Goal: Communication & Community: Ask a question

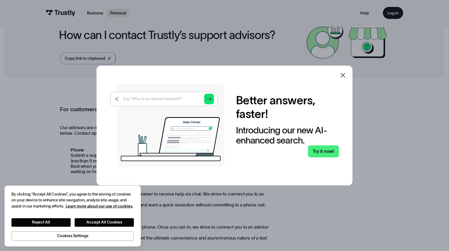
click at [169, 98] on img at bounding box center [167, 125] width 114 height 83
click at [344, 73] on icon at bounding box center [343, 75] width 6 height 6
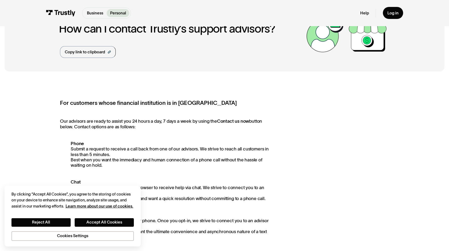
scroll to position [25, 0]
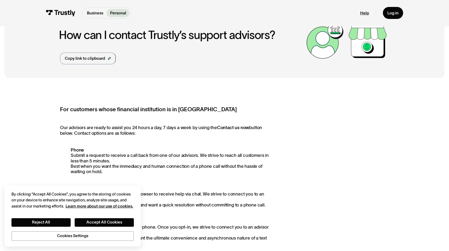
click at [365, 14] on link "Help" at bounding box center [364, 12] width 9 height 5
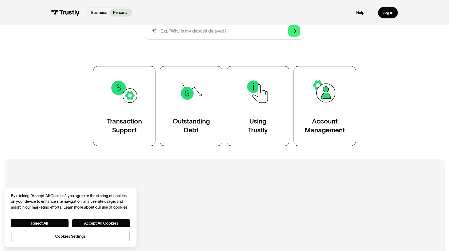
scroll to position [80, 0]
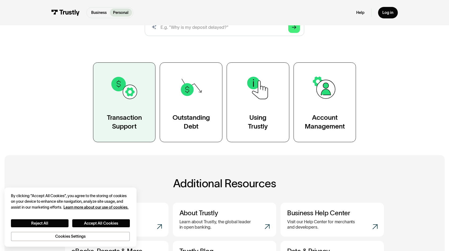
click at [130, 122] on div "Transaction Support" at bounding box center [124, 122] width 35 height 18
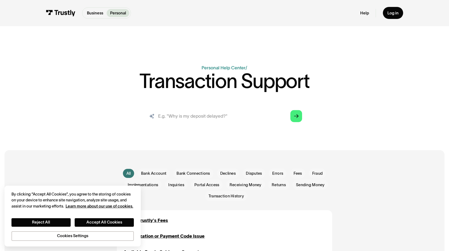
click at [193, 119] on input "search" at bounding box center [224, 116] width 165 height 18
paste input "Trustly support"
type input "Trustly support"
drag, startPoint x: 192, startPoint y: 115, endPoint x: 154, endPoint y: 115, distance: 37.9
click at [154, 115] on div "Trustly support Arrow Right" at bounding box center [224, 116] width 165 height 18
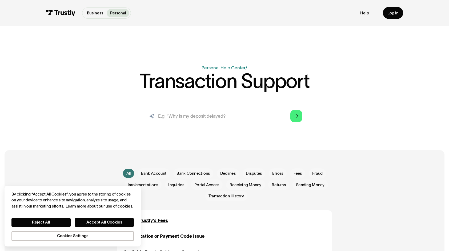
click at [193, 117] on input "search" at bounding box center [224, 116] width 165 height 18
paste input "Hello, I'm not able to make a deposit, I have tried different cards, banks and …"
type input "Hello, I'm not able to make a deposit, I have tried different cards, banks and …"
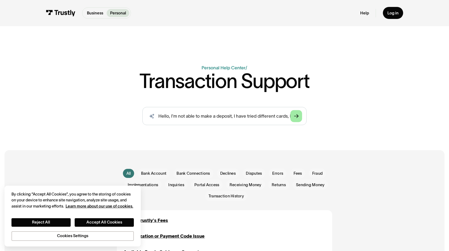
click at [297, 115] on icon "Arrow Right" at bounding box center [296, 116] width 5 height 5
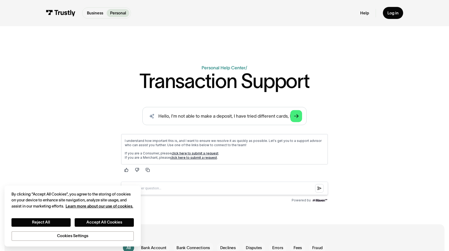
click at [189, 151] on link "click here to submit a request" at bounding box center [194, 153] width 47 height 4
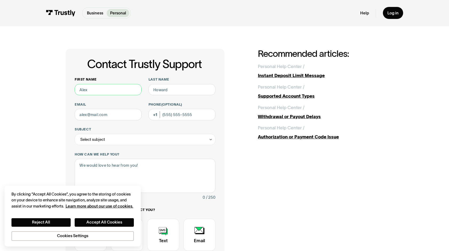
click at [114, 88] on input "First name" at bounding box center [108, 89] width 67 height 11
type input "Nsuh"
type input "[PERSON_NAME]"
type input "[EMAIL_ADDRESS][DOMAIN_NAME]"
click at [121, 140] on div "Select subject" at bounding box center [145, 139] width 141 height 11
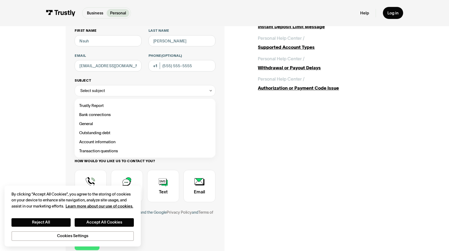
scroll to position [53, 0]
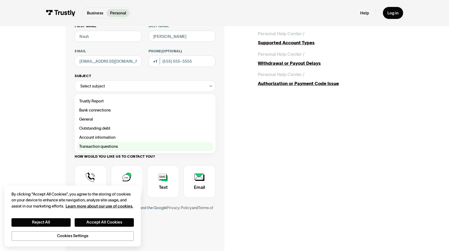
click at [118, 145] on div "Contact Trustly Support" at bounding box center [145, 146] width 136 height 9
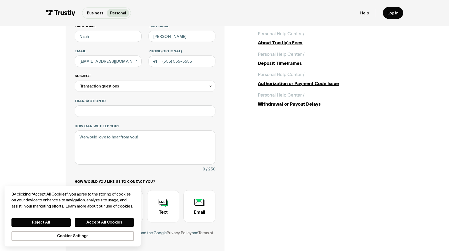
click at [146, 88] on div "Transaction questions" at bounding box center [145, 86] width 141 height 11
click at [113, 101] on div "Contact Trustly Support" at bounding box center [145, 100] width 136 height 9
type input "**********"
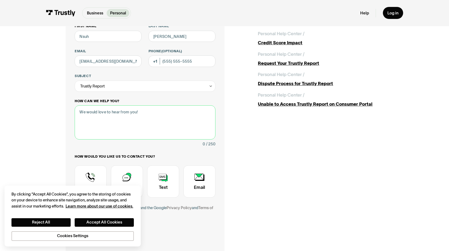
click at [118, 115] on textarea "How can we help you?" at bounding box center [145, 122] width 141 height 34
paste textarea "Hello, I'm not able to make a deposit, I have tried different cards, banks and …"
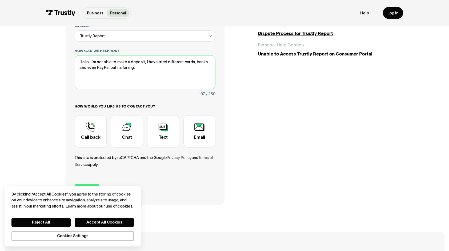
scroll to position [133, 0]
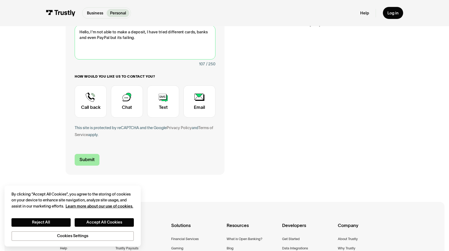
type textarea "Hello, I'm not able to make a deposit, I have tried different cards, banks and …"
click at [91, 160] on input "Submit" at bounding box center [87, 160] width 25 height 12
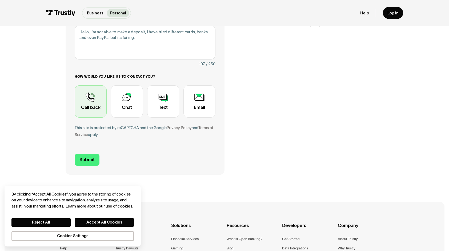
click at [103, 111] on div "Contact Trustly Support" at bounding box center [91, 101] width 32 height 32
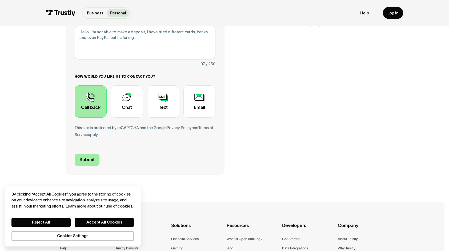
click at [87, 159] on input "Submit" at bounding box center [87, 160] width 25 height 12
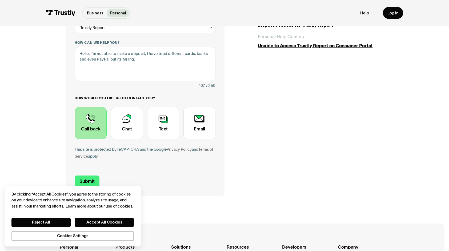
scroll to position [187, 0]
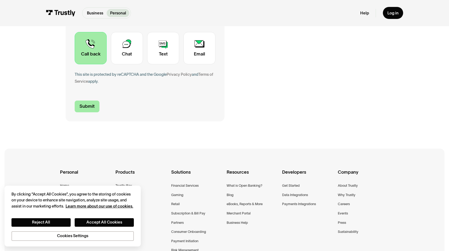
click at [94, 105] on input "Submit" at bounding box center [87, 107] width 25 height 12
type input "[PHONE_NUMBER]"
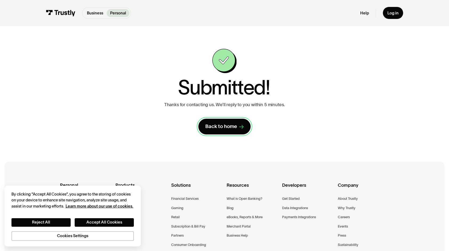
click at [219, 130] on div "Back to home" at bounding box center [221, 126] width 32 height 7
